Goal: Information Seeking & Learning: Learn about a topic

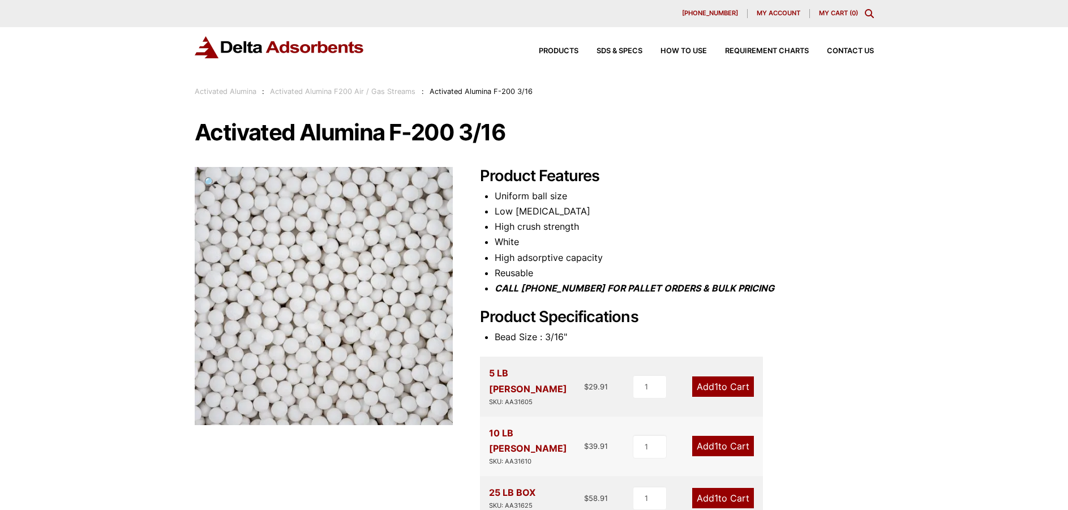
click at [298, 53] on img at bounding box center [280, 47] width 170 height 22
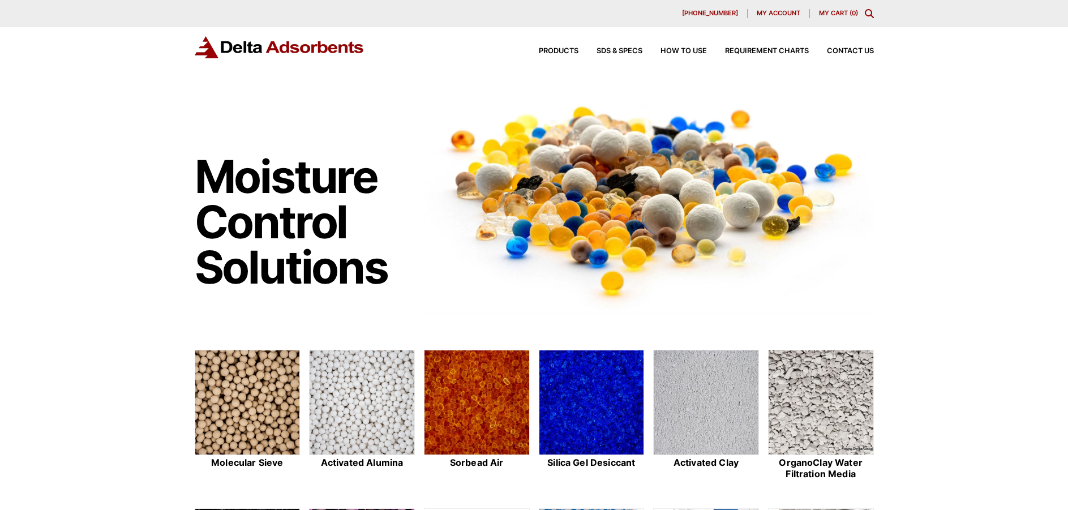
scroll to position [226, 0]
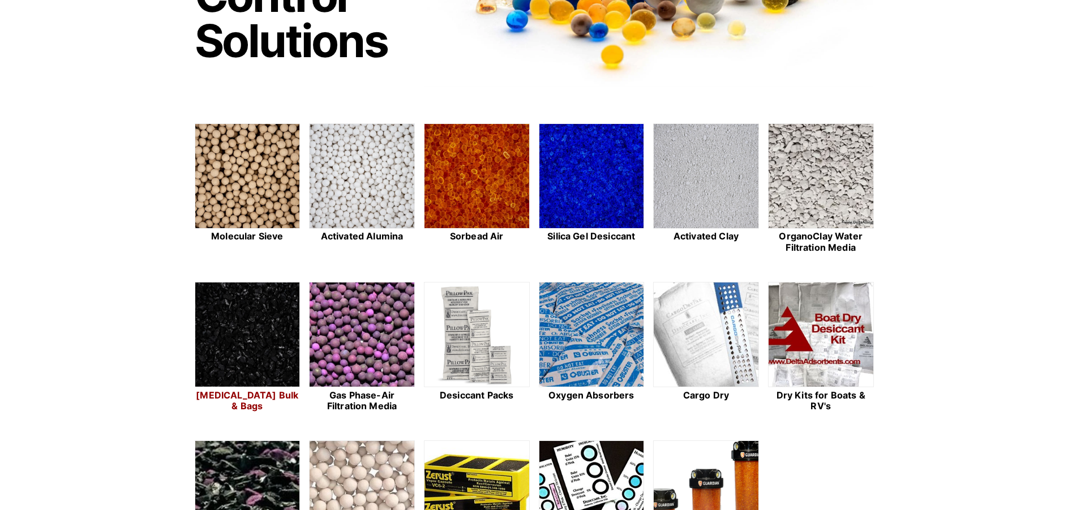
click at [277, 322] on img at bounding box center [247, 335] width 105 height 105
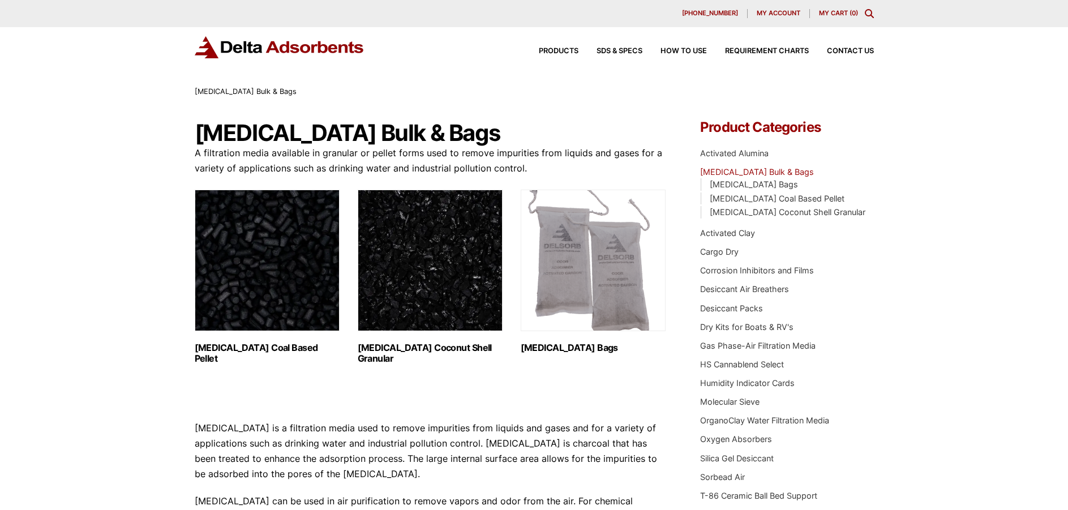
click at [447, 279] on img "Visit product category Activated Carbon Coconut Shell Granular" at bounding box center [430, 261] width 145 height 142
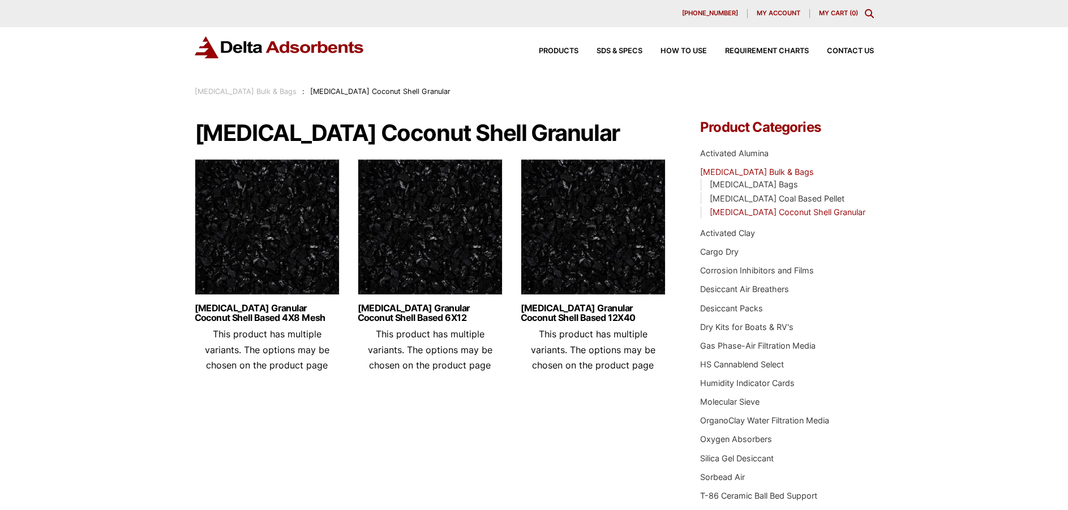
click at [280, 240] on img at bounding box center [267, 230] width 145 height 142
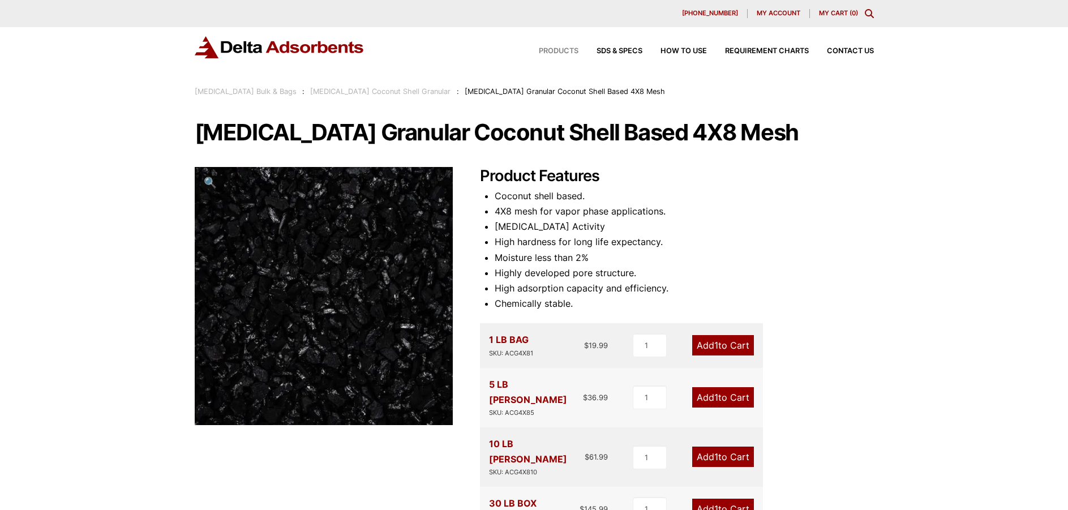
click at [566, 49] on span "Products" at bounding box center [559, 51] width 40 height 7
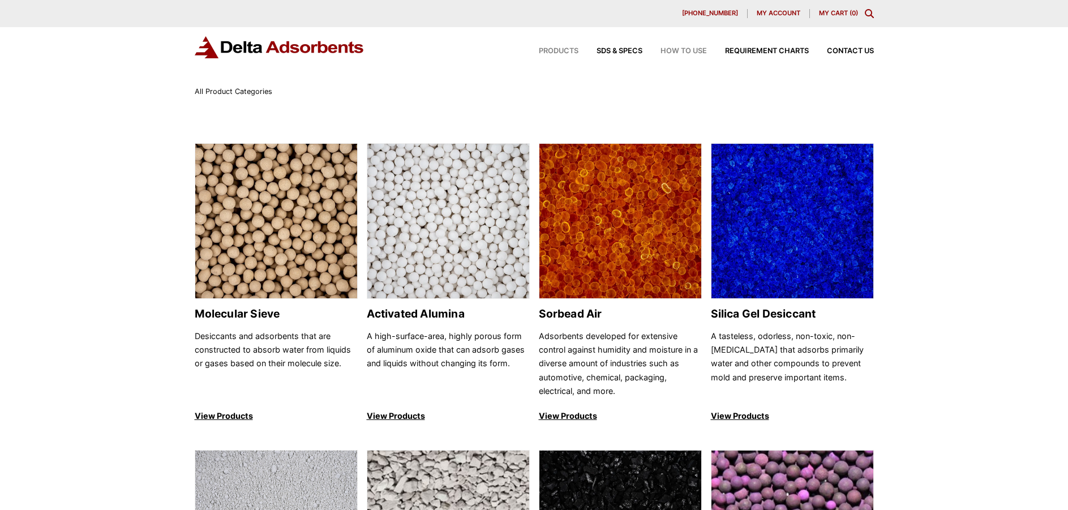
click at [687, 53] on span "How to Use" at bounding box center [684, 51] width 46 height 7
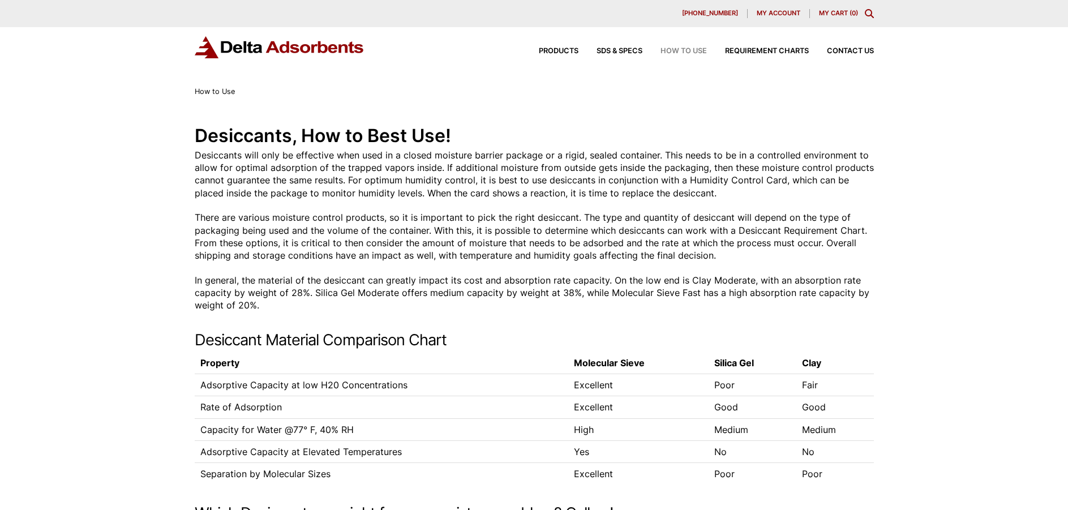
click at [307, 48] on img at bounding box center [280, 47] width 170 height 22
